Goal: Information Seeking & Learning: Learn about a topic

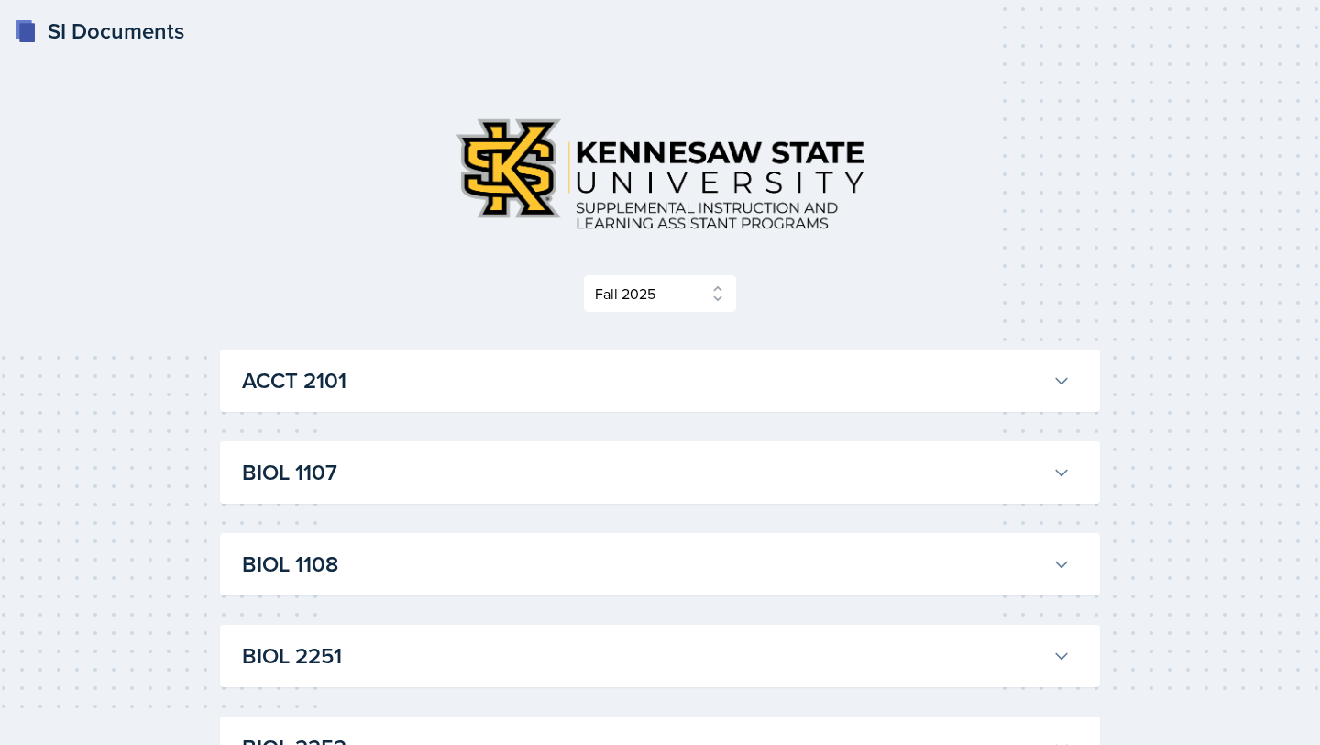
select select "2bed604d-1099-4043-b1bc-2365e8740244"
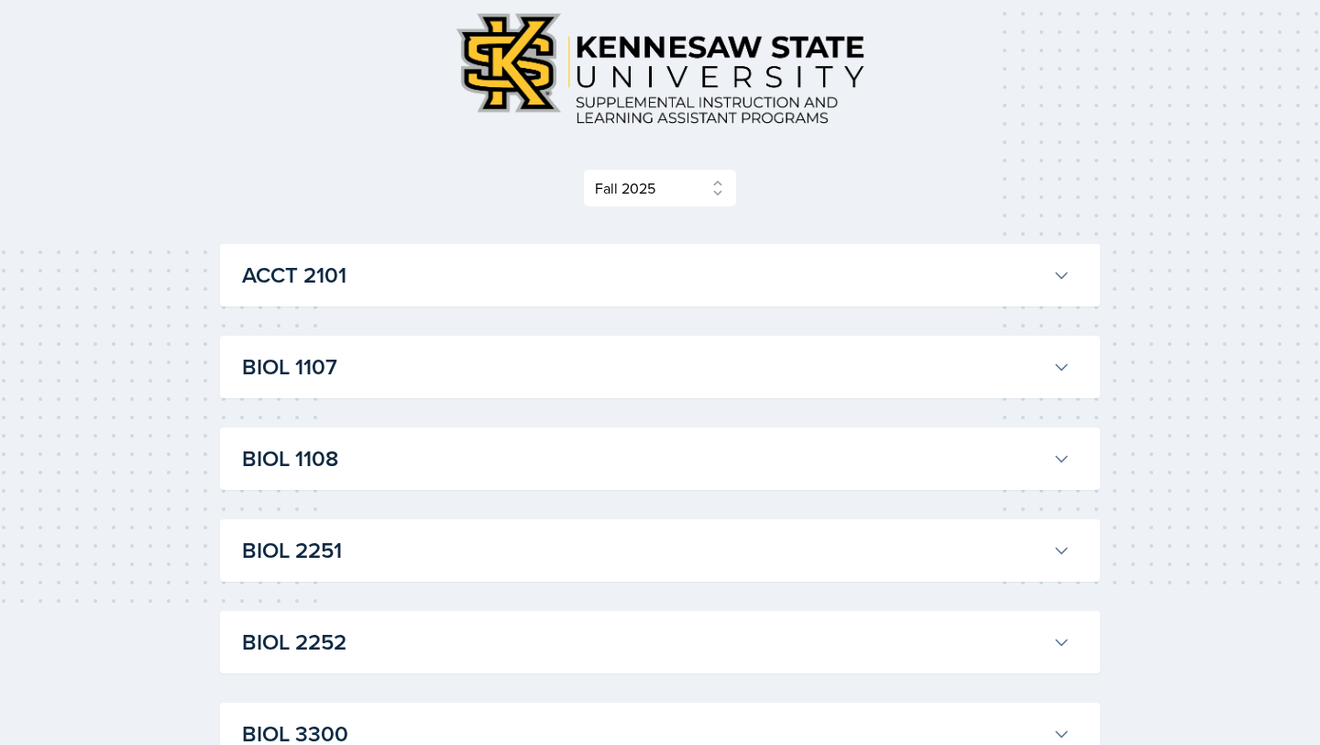
scroll to position [101, 0]
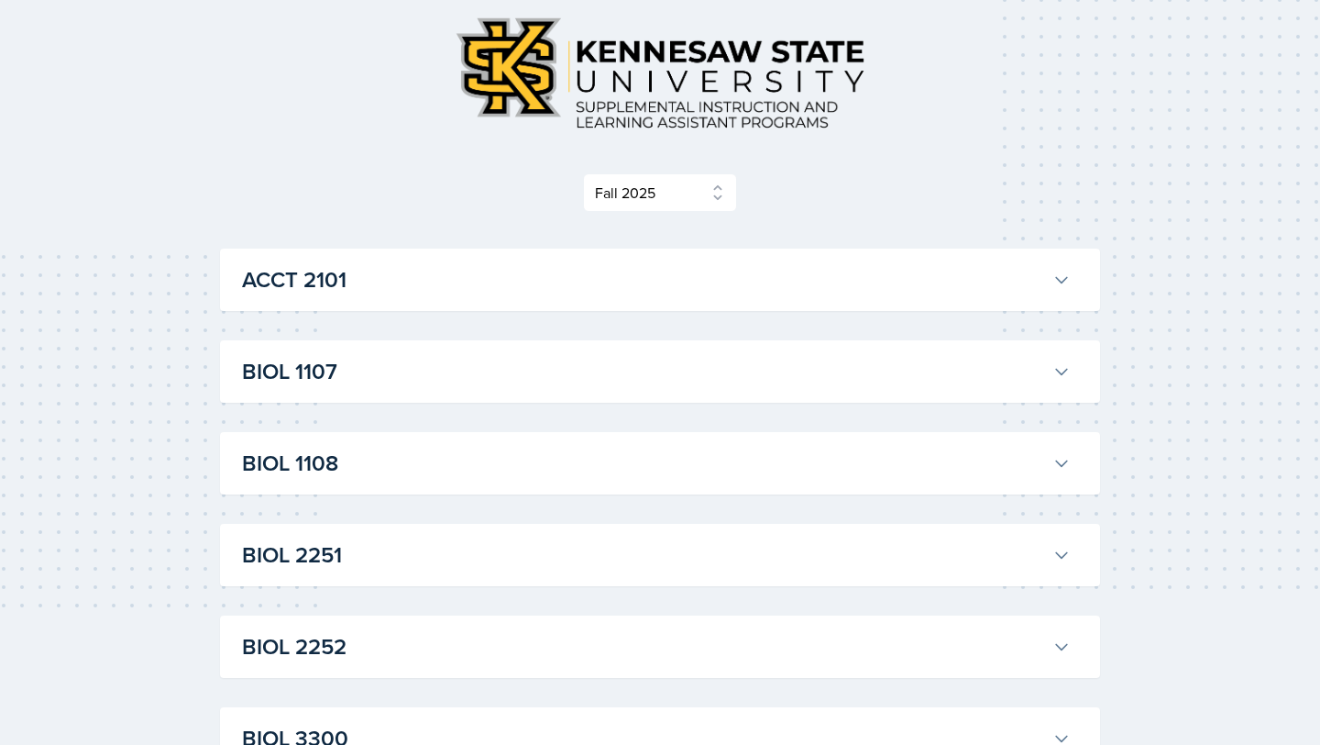
click at [668, 295] on h3 "ACCT 2101" at bounding box center [643, 279] width 803 height 33
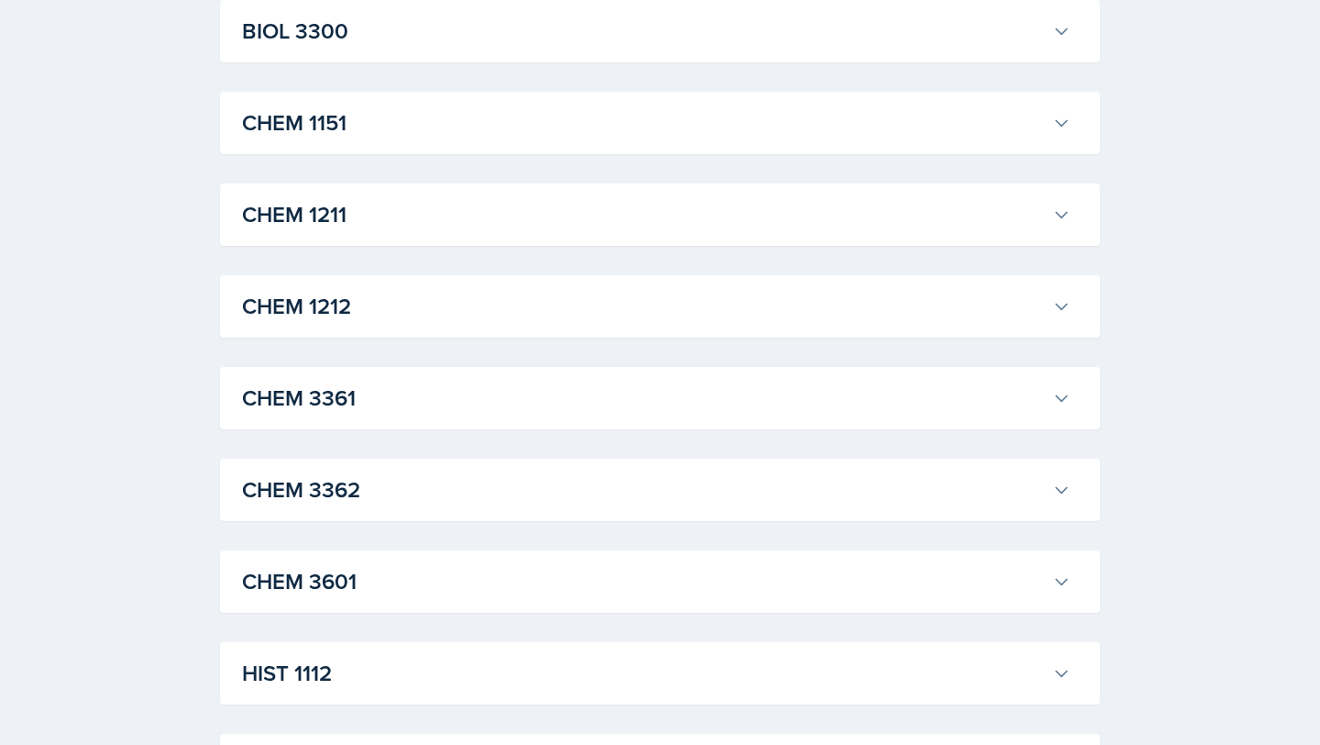
scroll to position [3533, 0]
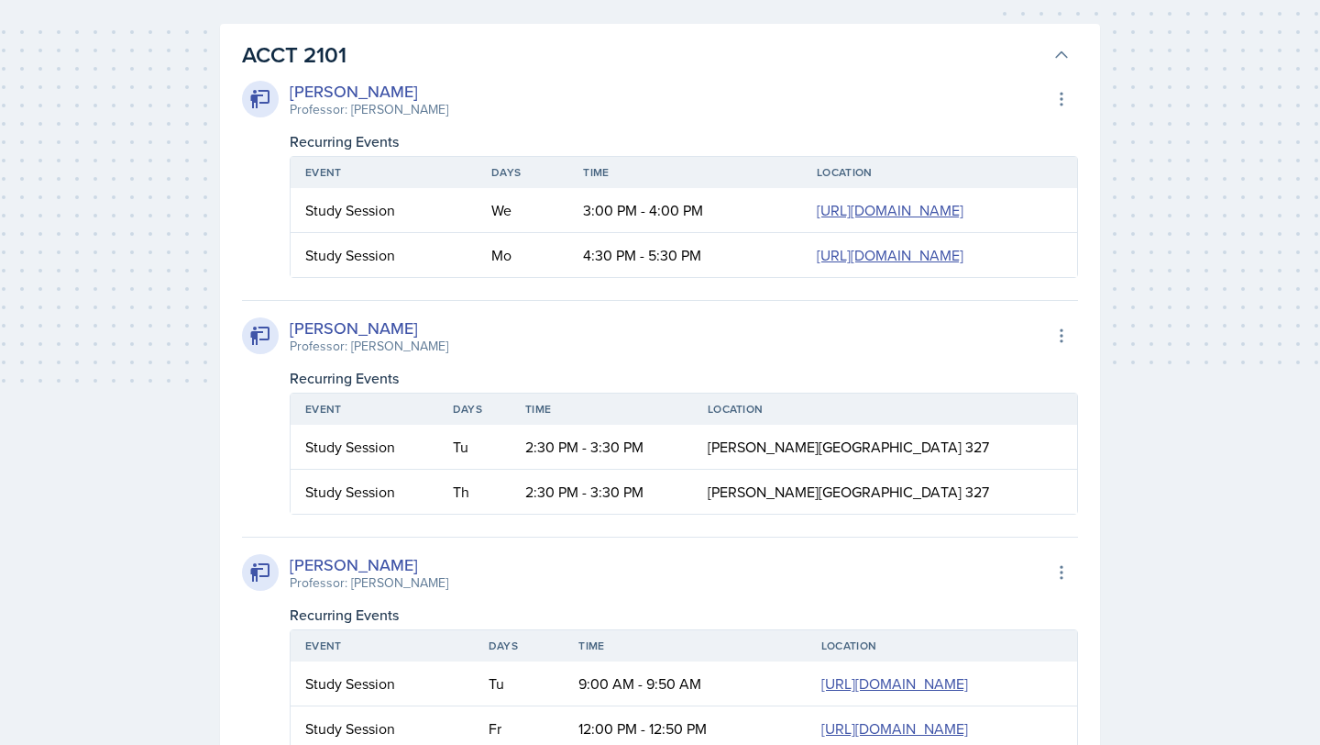
scroll to position [231, 0]
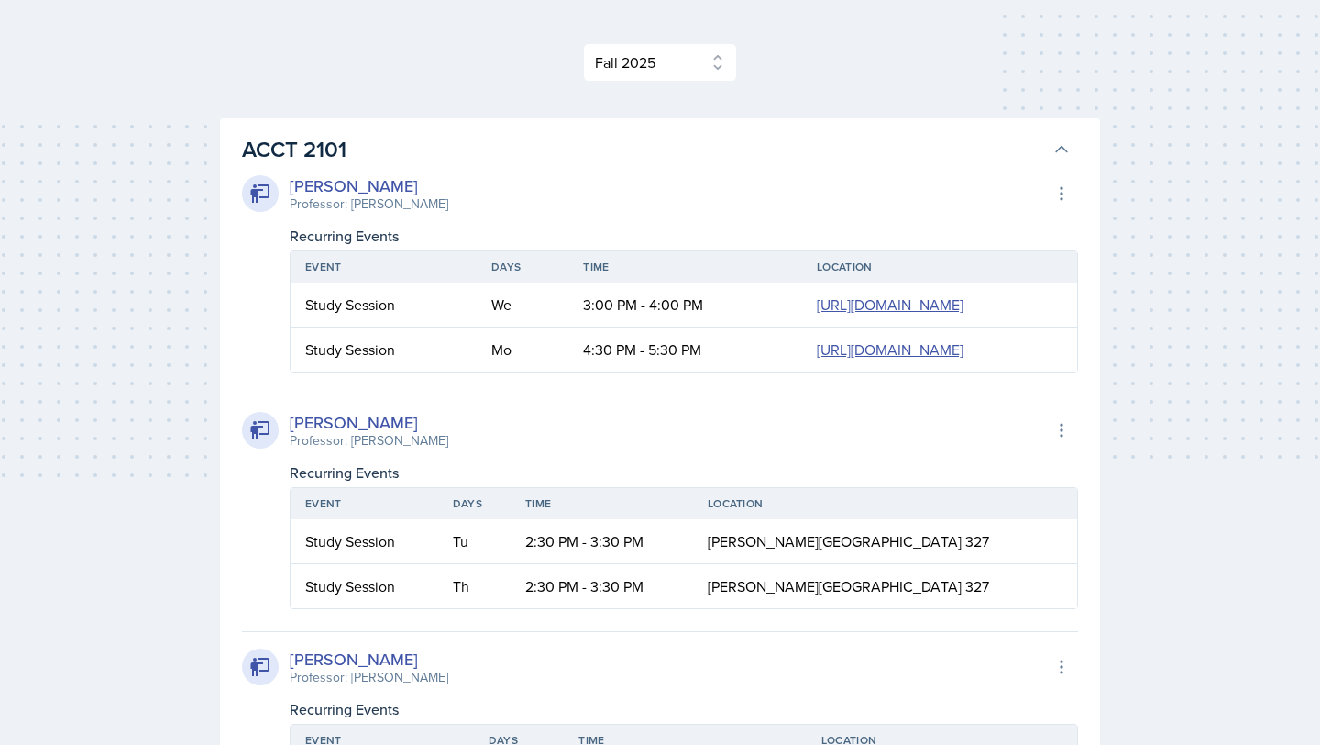
click at [367, 148] on h3 "ACCT 2101" at bounding box center [643, 149] width 803 height 33
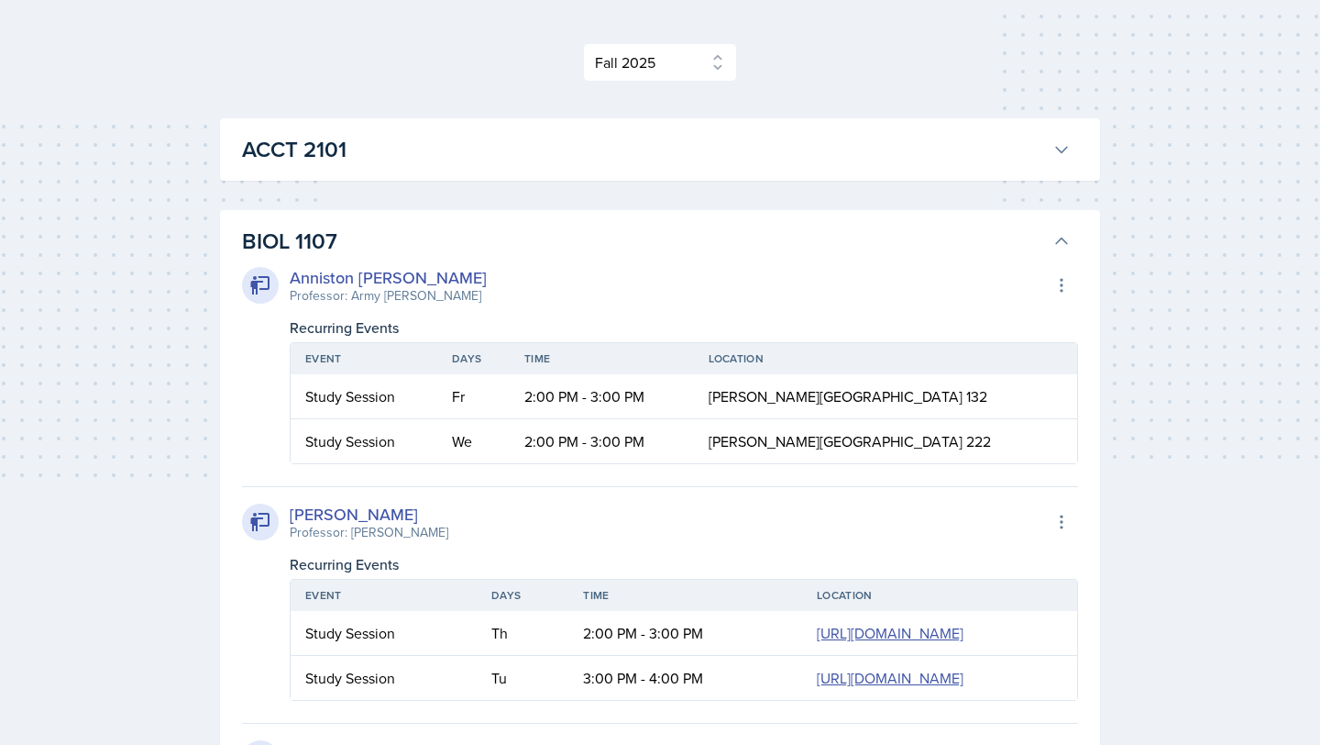
click at [371, 228] on h3 "BIOL 1107" at bounding box center [643, 241] width 803 height 33
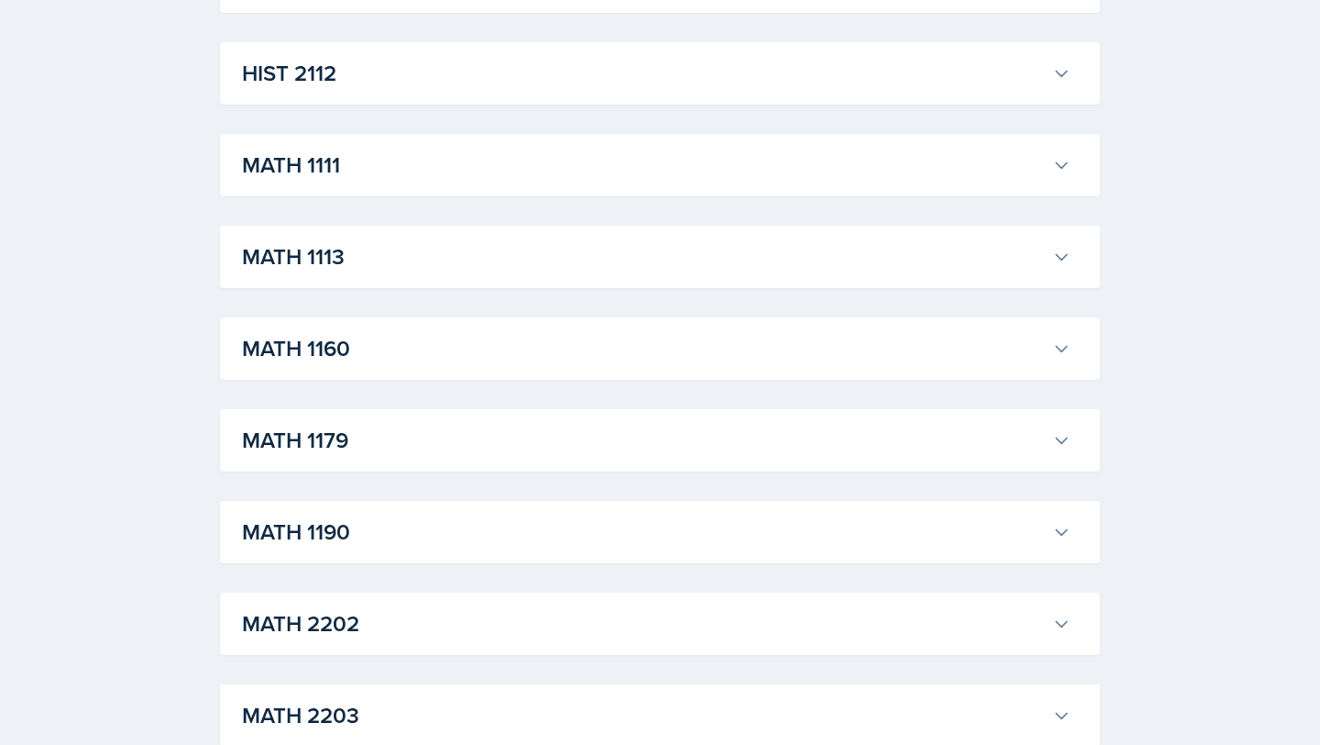
scroll to position [1597, 0]
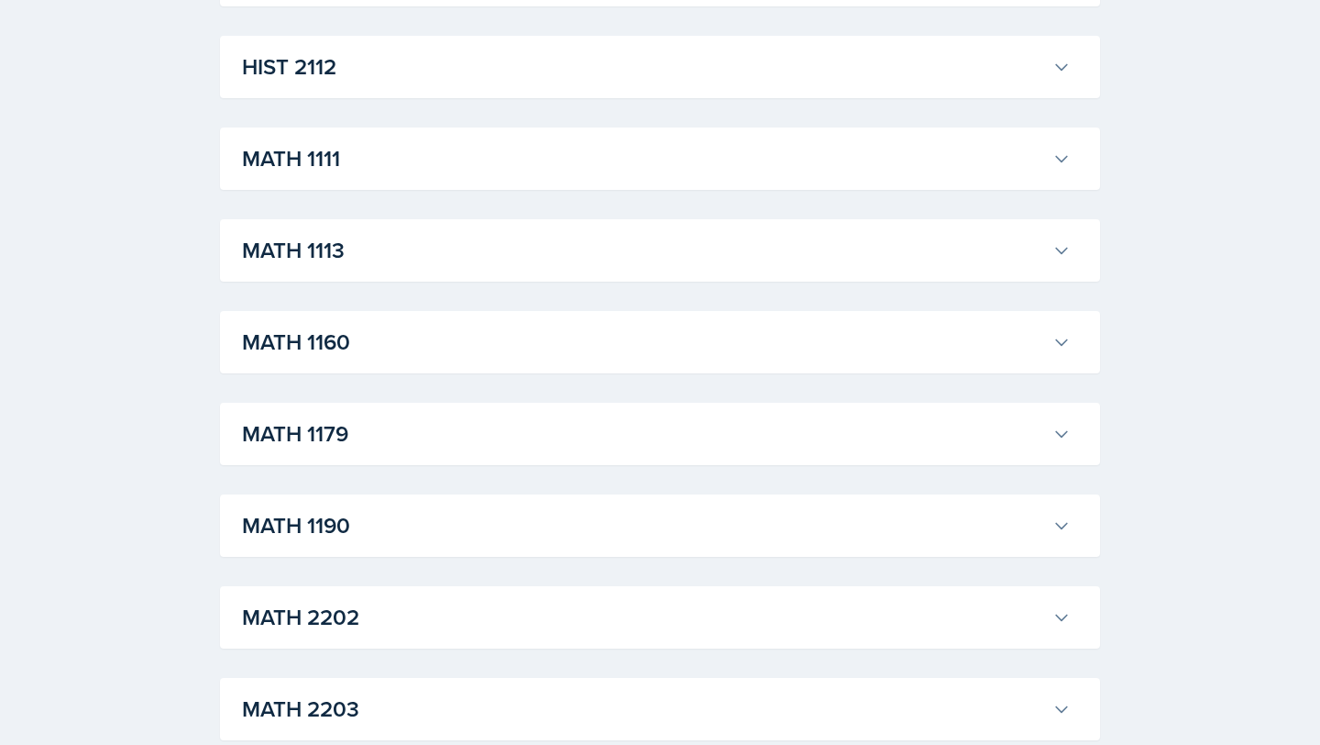
click at [334, 521] on h3 "MATH 1190" at bounding box center [643, 525] width 803 height 33
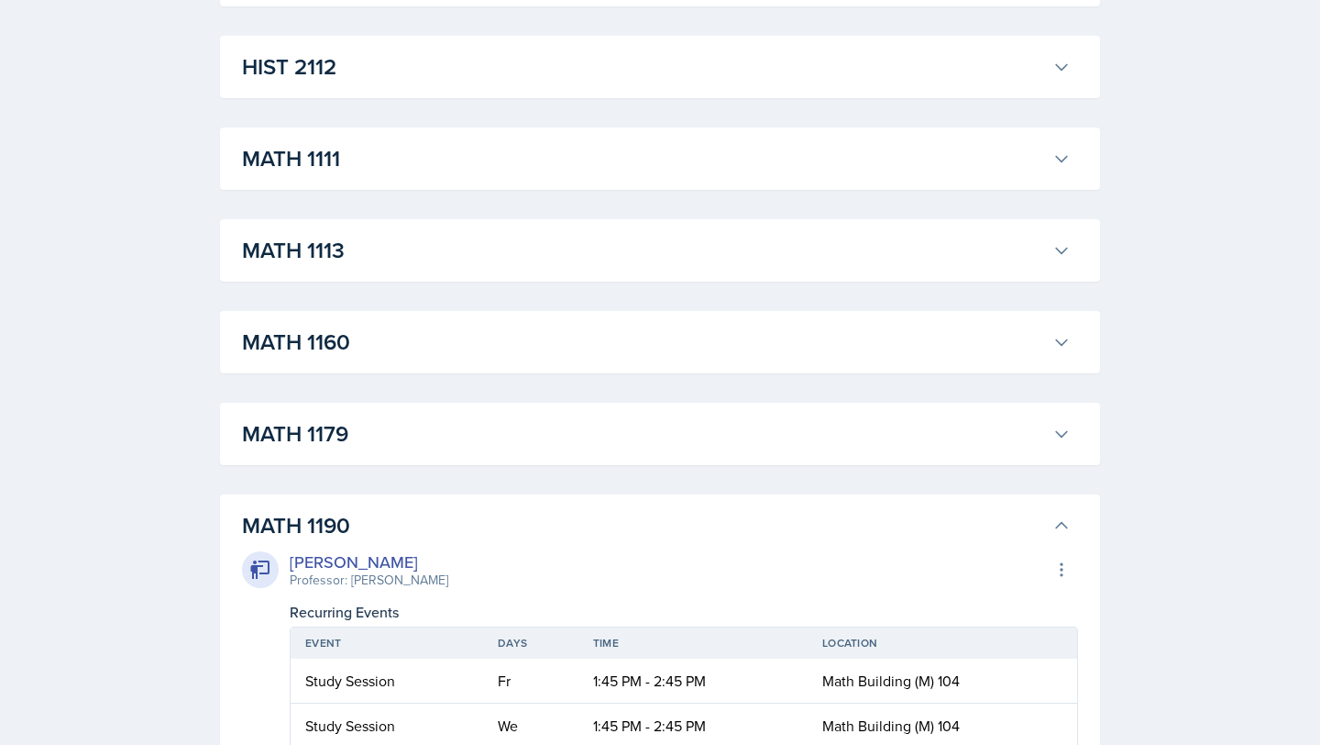
click at [334, 521] on h3 "MATH 1190" at bounding box center [643, 525] width 803 height 33
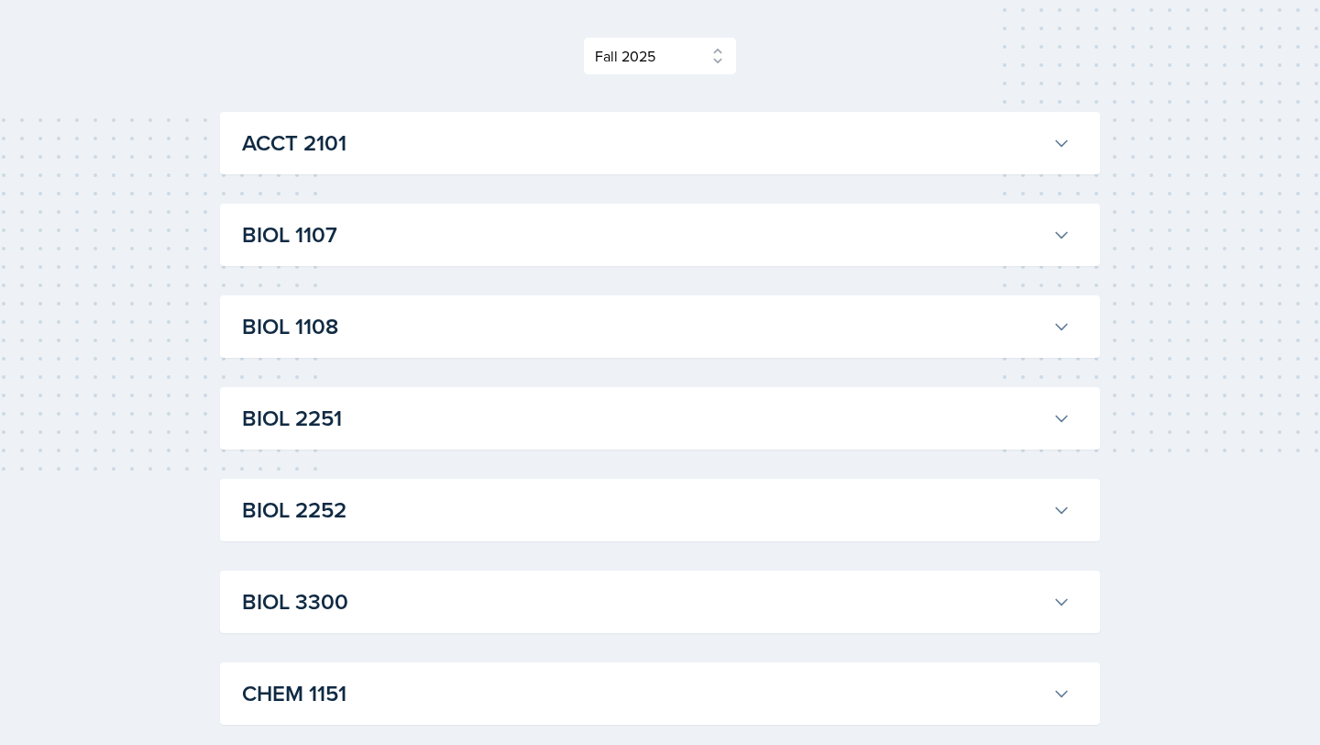
scroll to position [238, 0]
click at [332, 598] on h3 "BIOL 3300" at bounding box center [643, 600] width 803 height 33
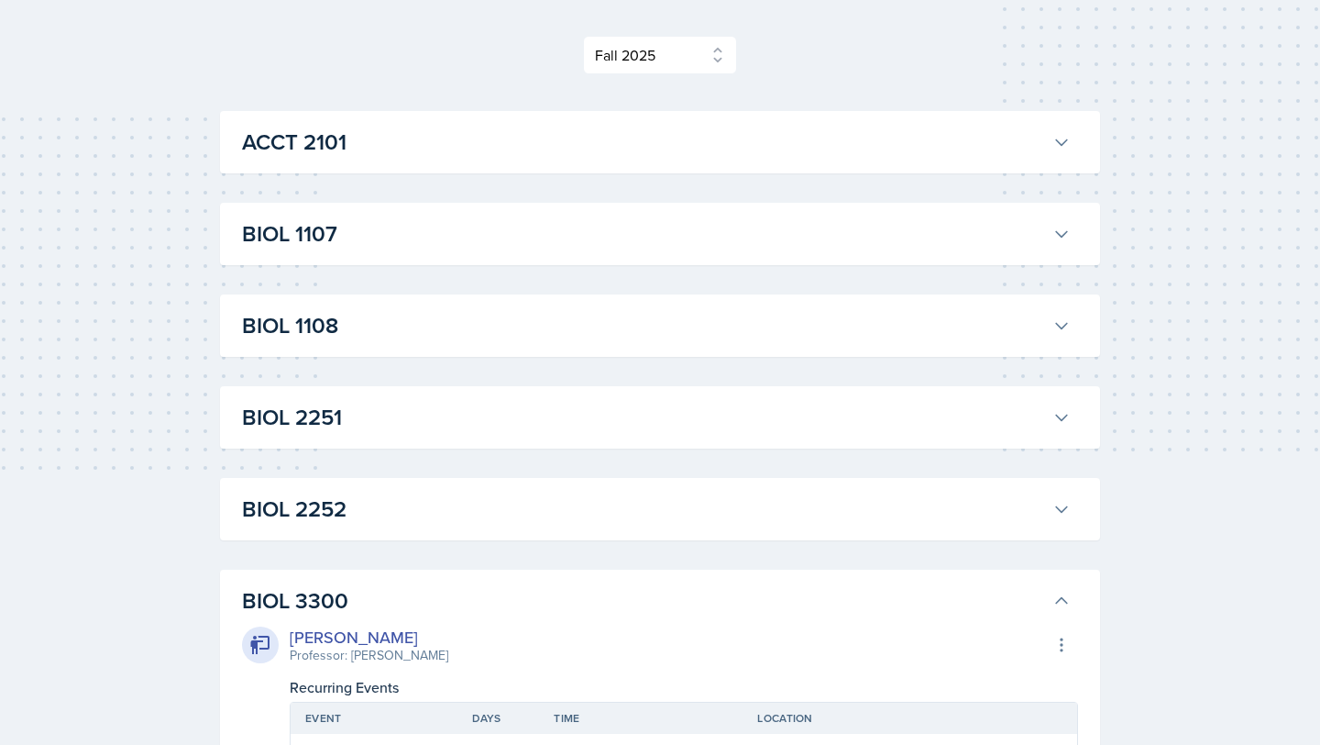
click at [332, 598] on h3 "BIOL 3300" at bounding box center [643, 600] width 803 height 33
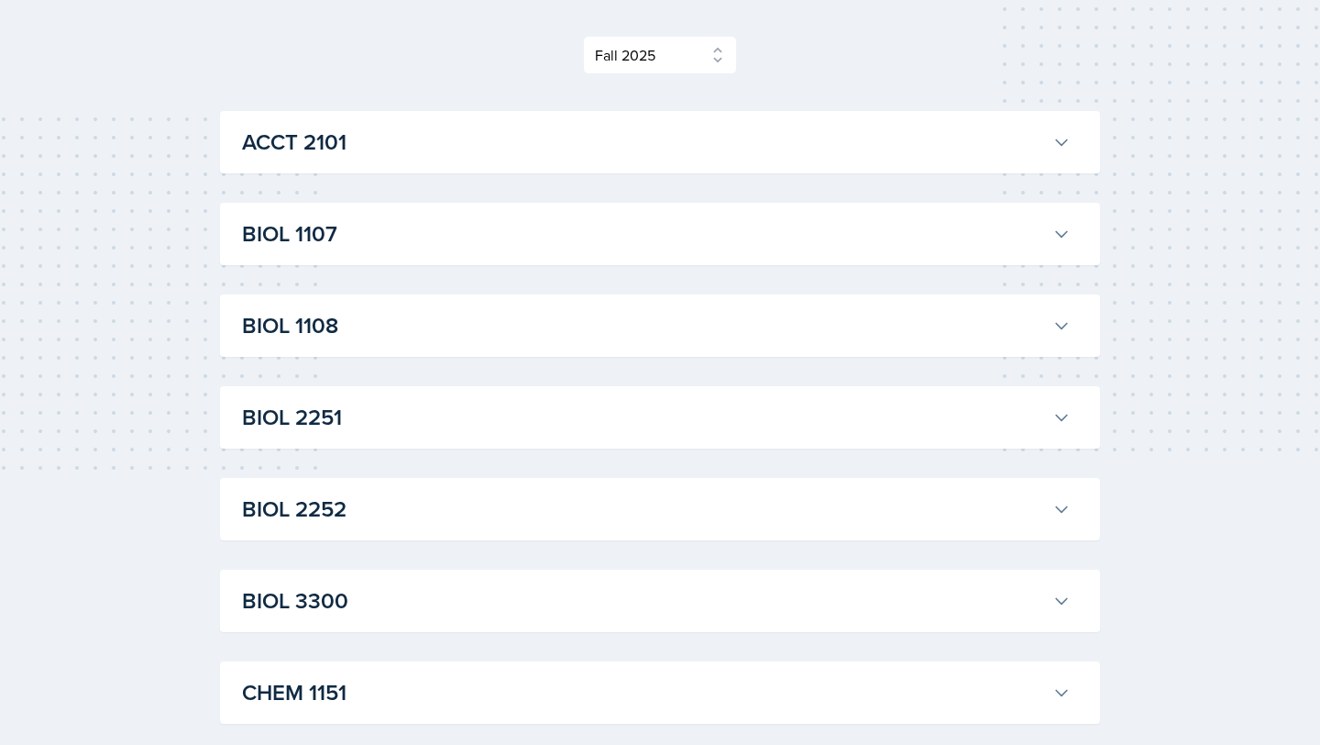
click at [325, 515] on h3 "BIOL 2252" at bounding box center [643, 508] width 803 height 33
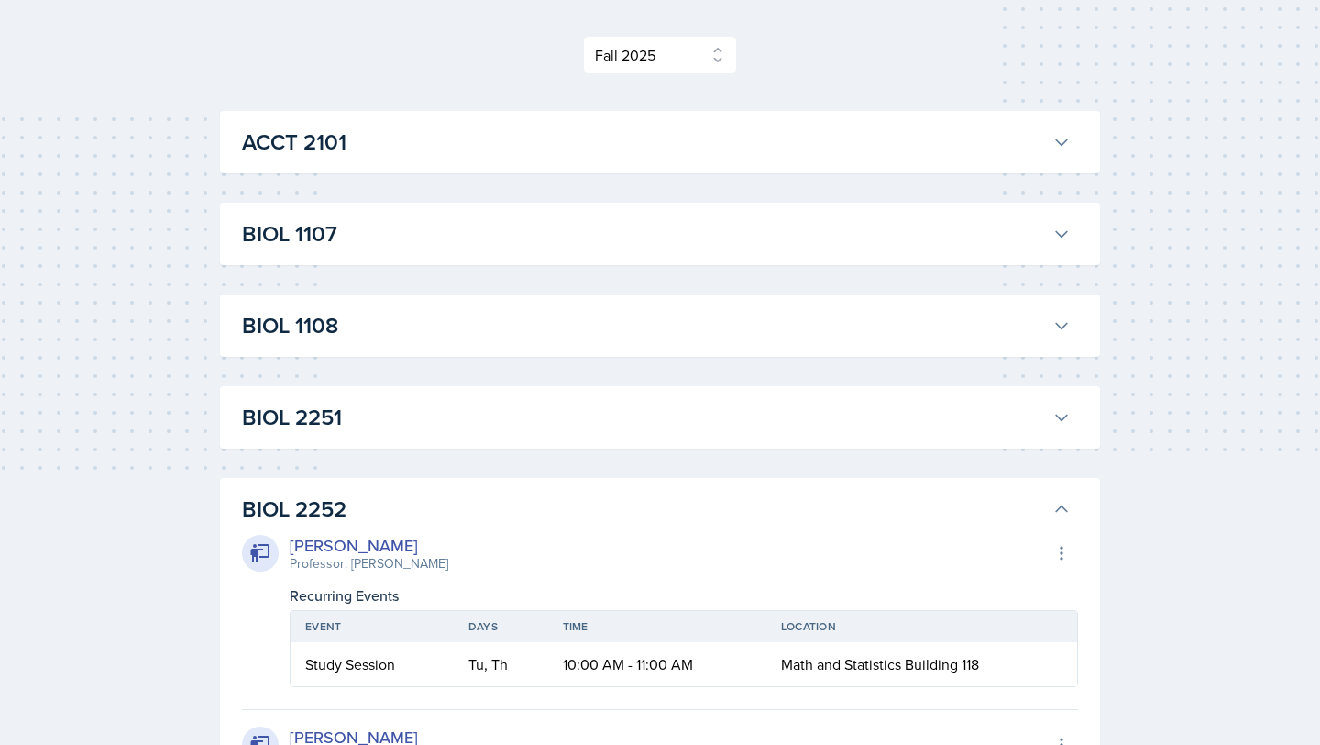
click at [325, 515] on h3 "BIOL 2252" at bounding box center [643, 508] width 803 height 33
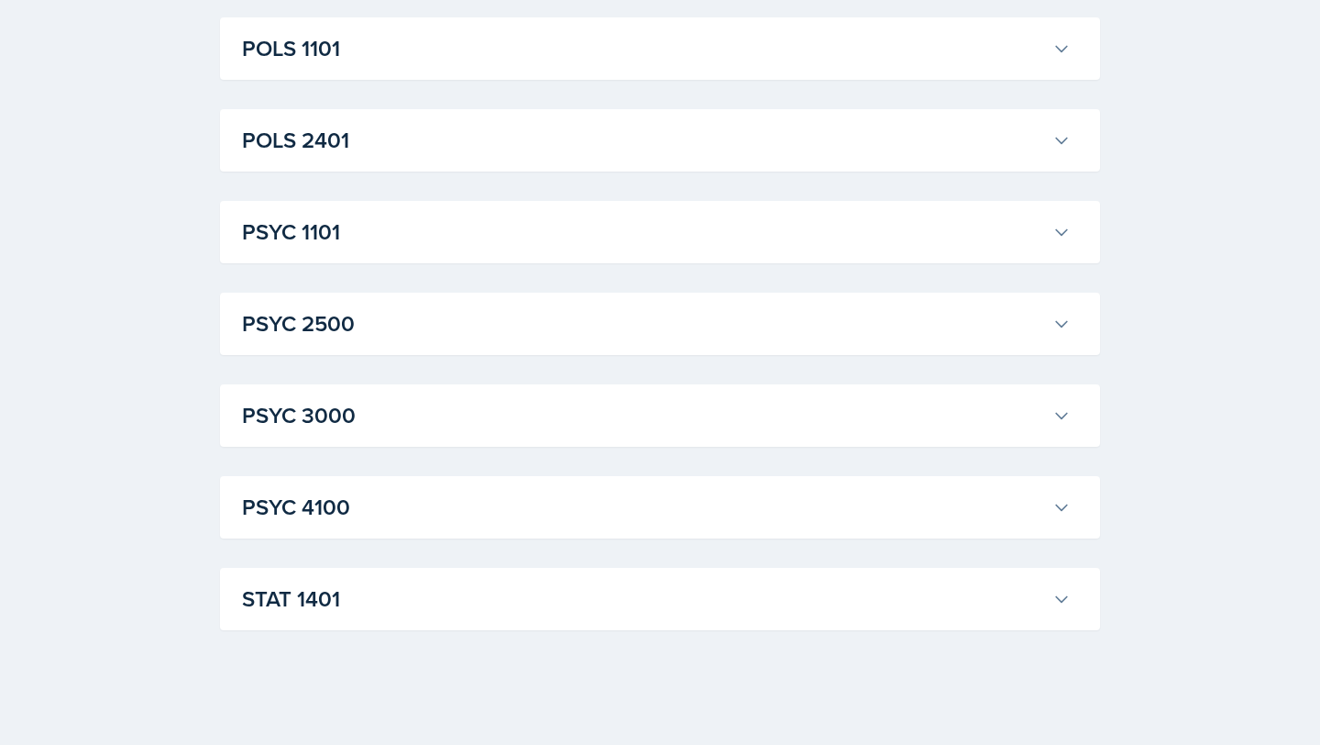
scroll to position [2535, 0]
